Goal: Check status

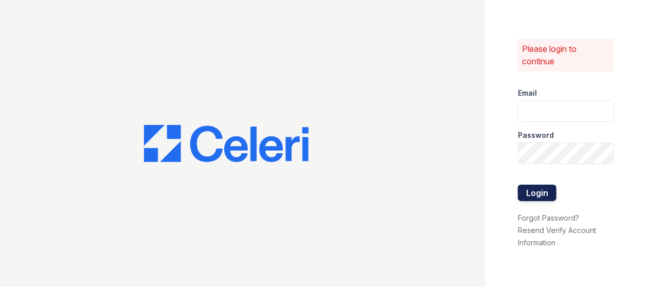
type input "Connien@loganpm.com"
click at [545, 193] on button "Login" at bounding box center [537, 192] width 39 height 16
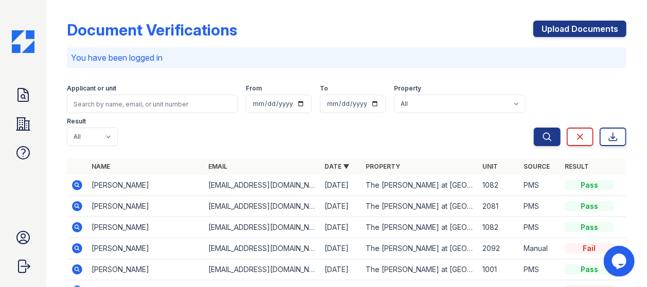
click at [77, 267] on icon at bounding box center [76, 268] width 3 height 3
